Goal: Information Seeking & Learning: Learn about a topic

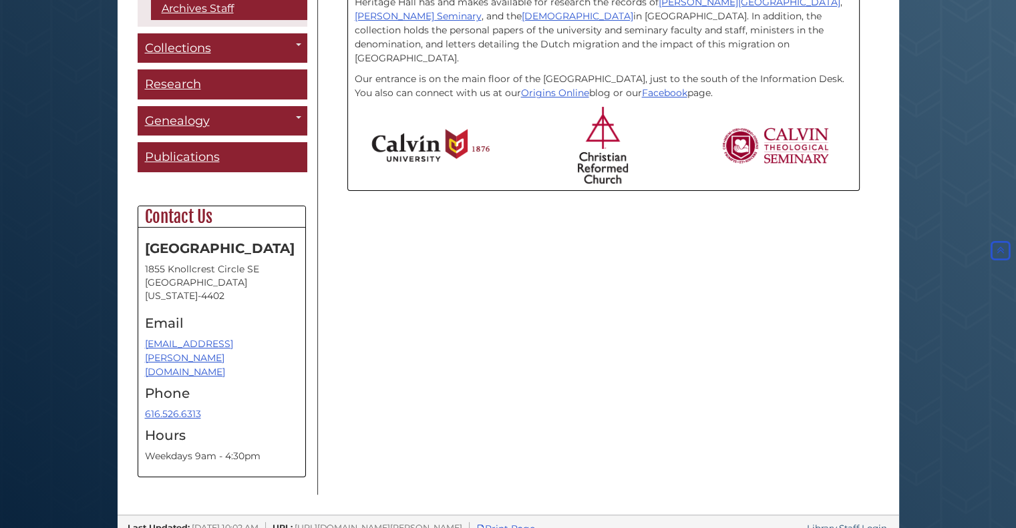
scroll to position [404, 0]
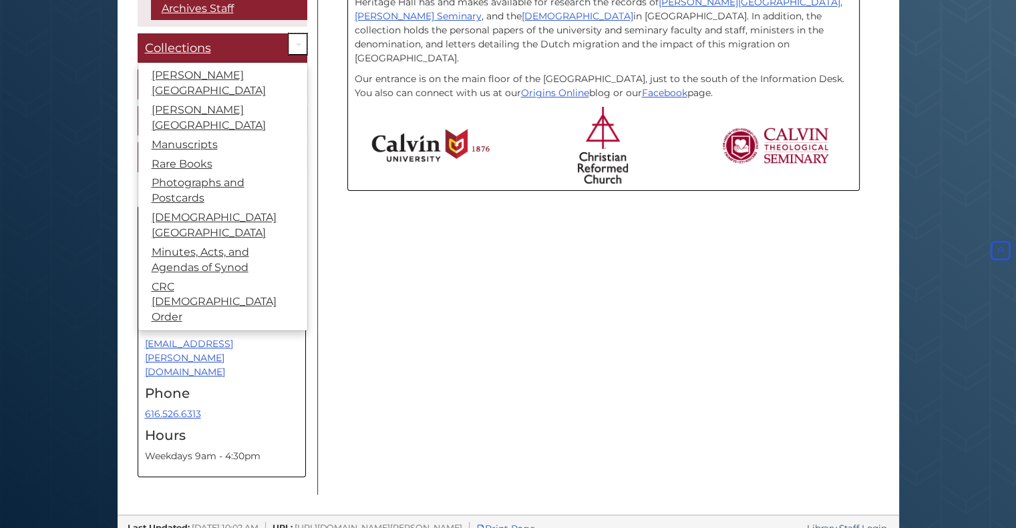
click at [297, 36] on link "Toggle Dropdown" at bounding box center [298, 44] width 19 height 22
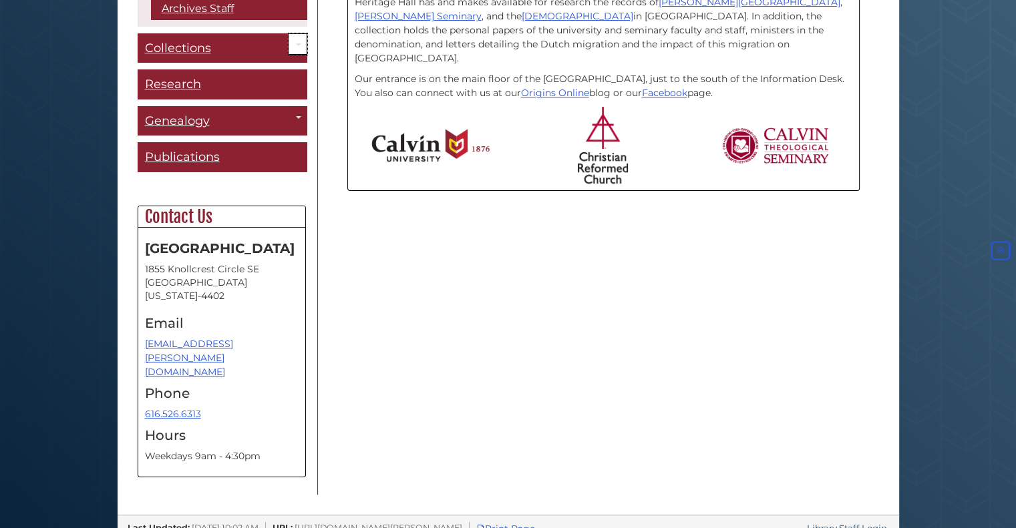
click at [291, 43] on link "Toggle Dropdown" at bounding box center [298, 44] width 19 height 22
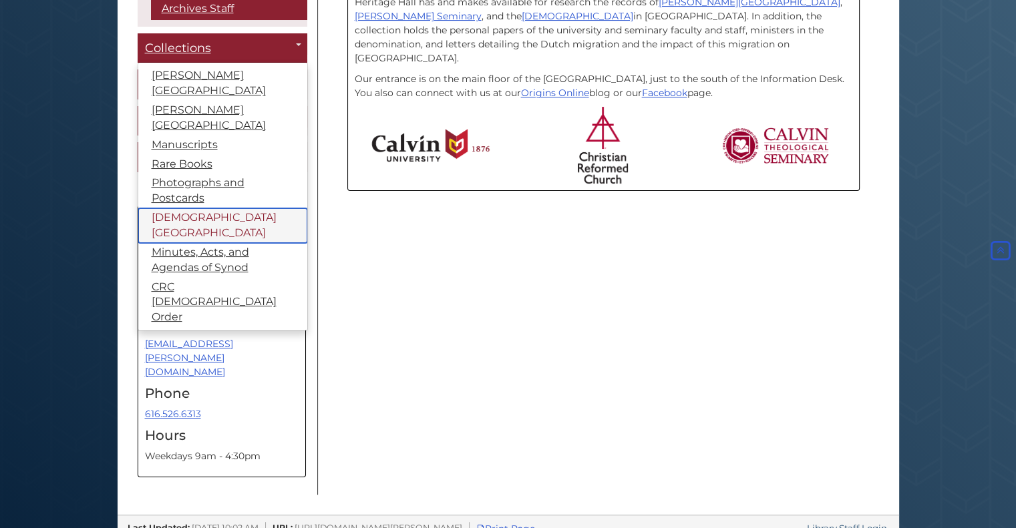
click at [180, 209] on link "[DEMOGRAPHIC_DATA][GEOGRAPHIC_DATA]" at bounding box center [222, 225] width 169 height 35
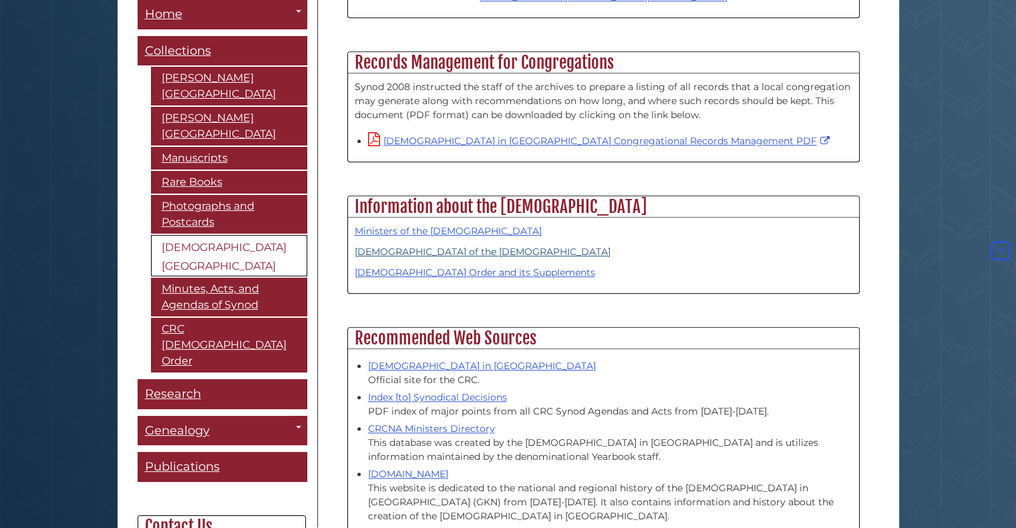
scroll to position [986, 0]
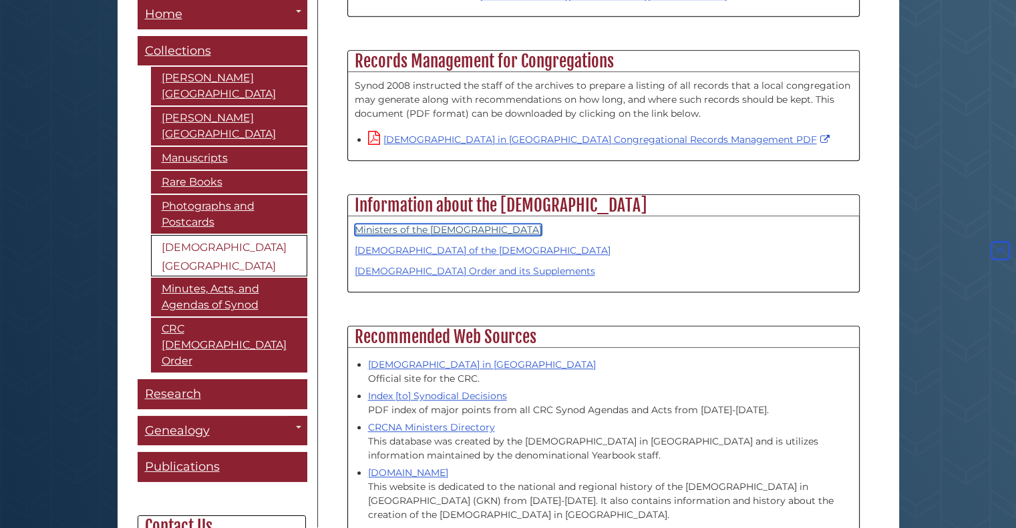
click at [470, 224] on link "Ministers of the [DEMOGRAPHIC_DATA]" at bounding box center [448, 230] width 187 height 12
